Goal: Task Accomplishment & Management: Manage account settings

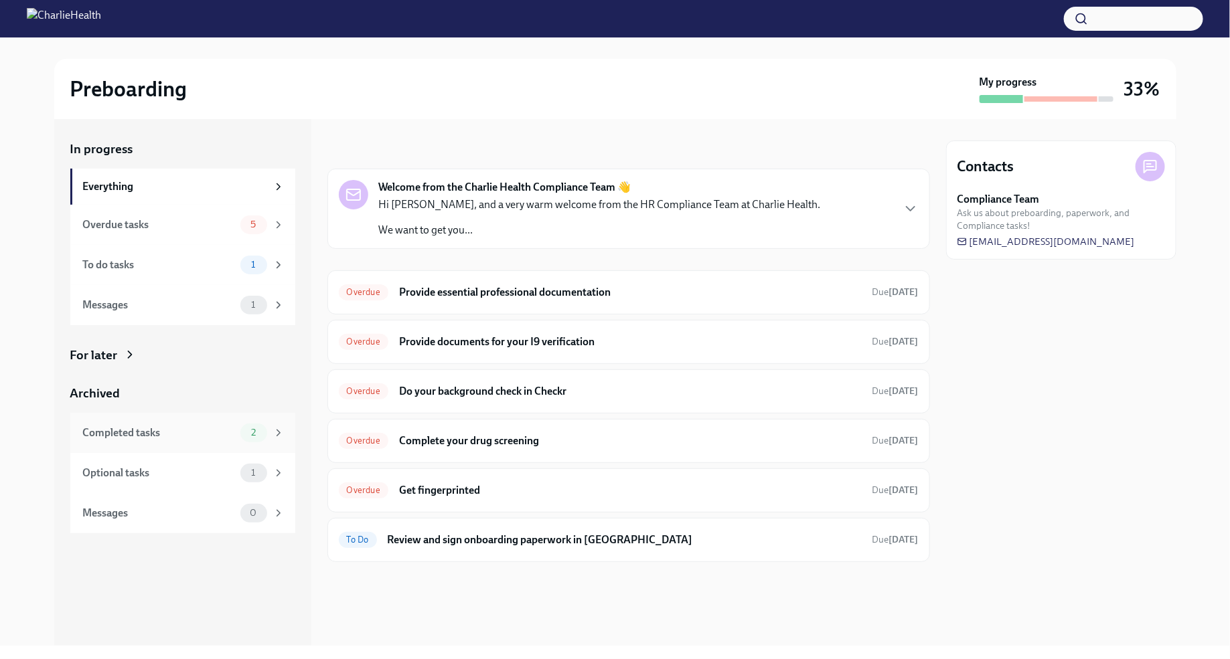
click at [237, 426] on div "Completed tasks 2" at bounding box center [184, 433] width 202 height 19
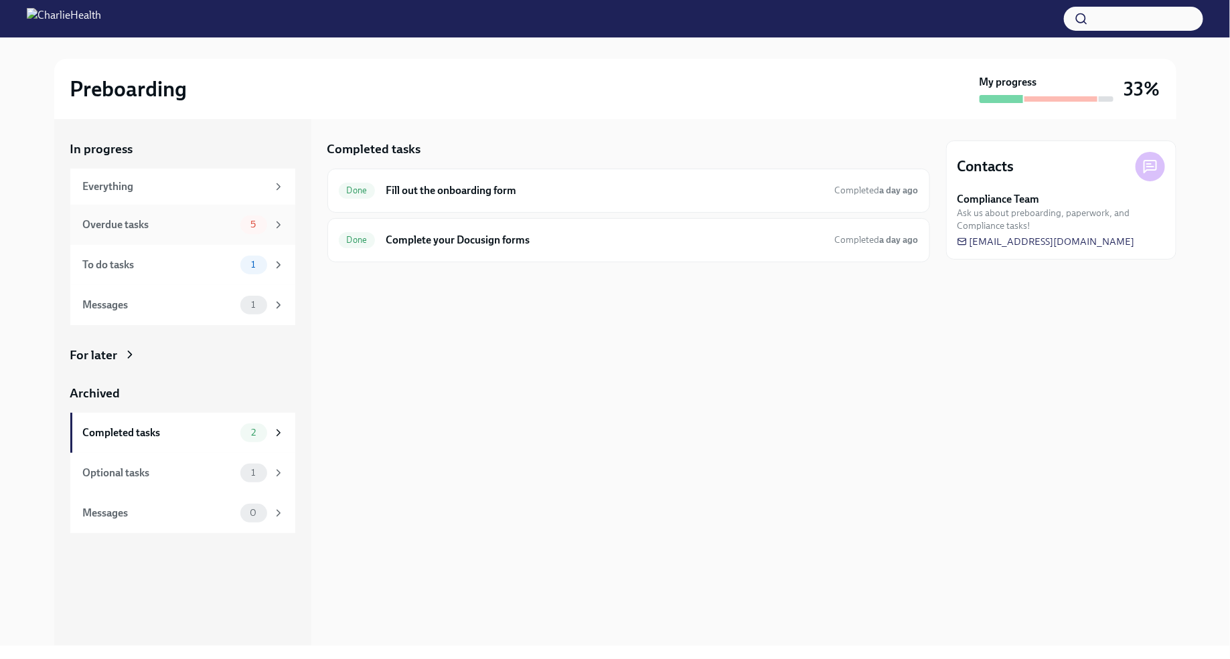
click at [250, 227] on span "5" at bounding box center [252, 225] width 21 height 10
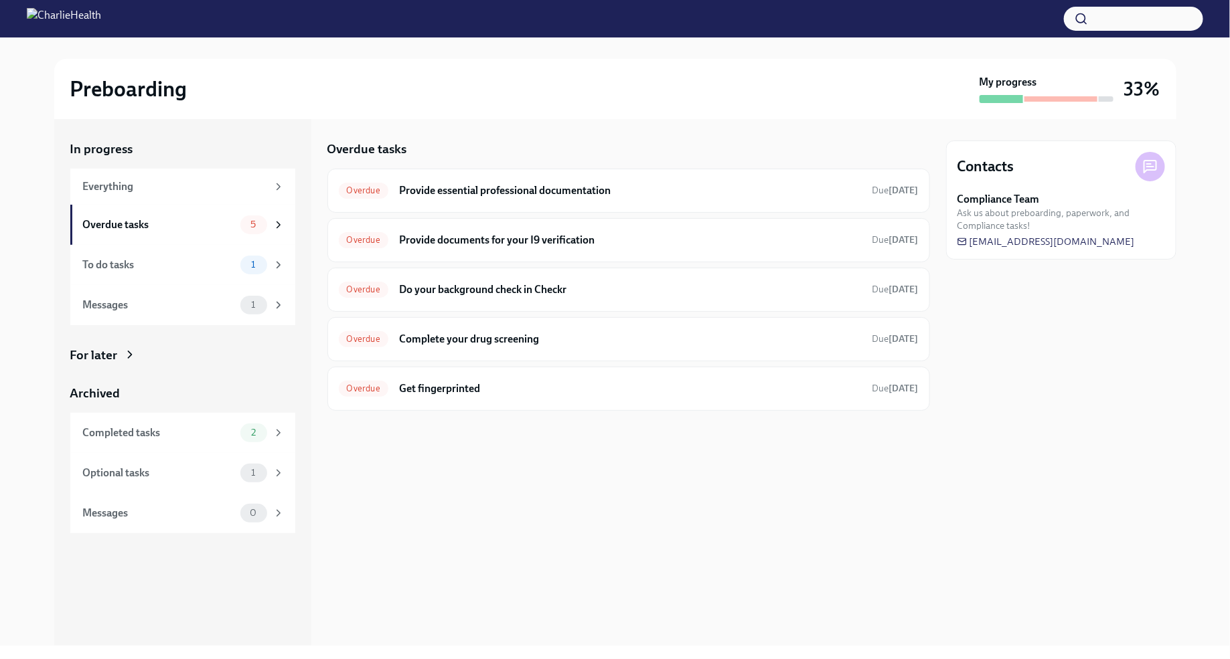
drag, startPoint x: 449, startPoint y: 130, endPoint x: 568, endPoint y: 418, distance: 311.6
click at [449, 130] on div "Overdue tasks Overdue Provide essential professional documentation Due [DATE] O…" at bounding box center [628, 382] width 603 height 527
click at [591, 188] on h6 "Provide essential professional documentation" at bounding box center [630, 190] width 463 height 15
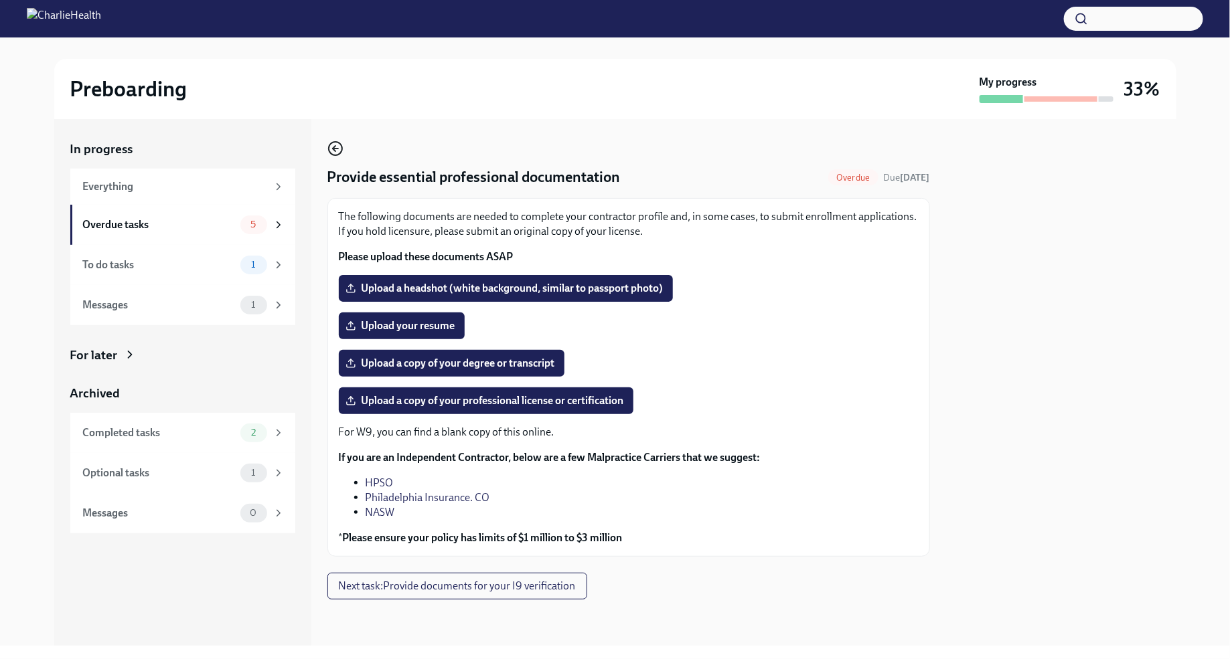
click at [339, 147] on icon "button" at bounding box center [335, 149] width 16 height 16
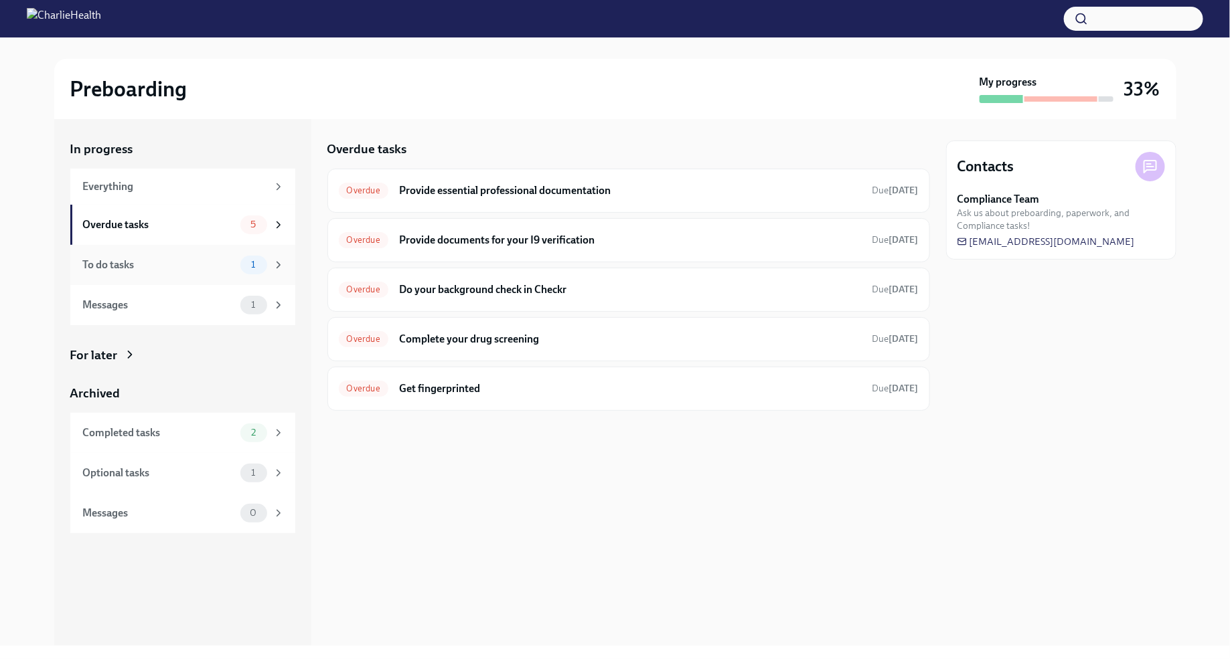
click at [273, 268] on icon at bounding box center [278, 265] width 12 height 12
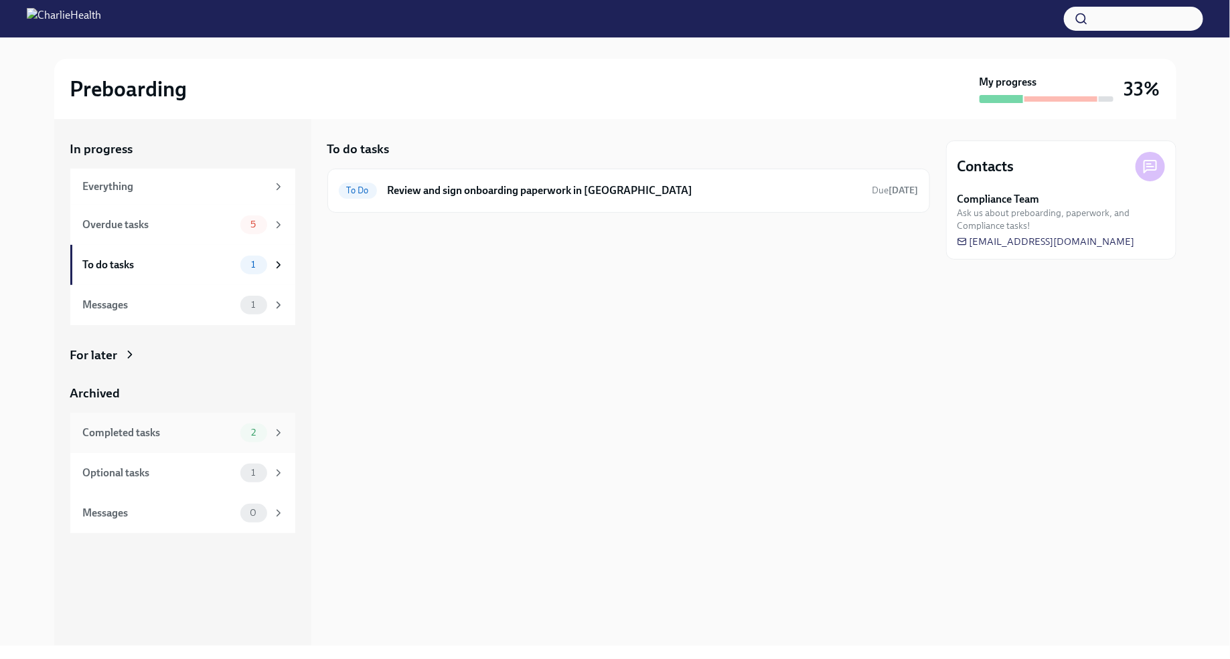
click at [267, 428] on div "2" at bounding box center [262, 433] width 44 height 19
click at [213, 233] on div "Overdue tasks 5" at bounding box center [184, 225] width 202 height 19
